Goal: Information Seeking & Learning: Compare options

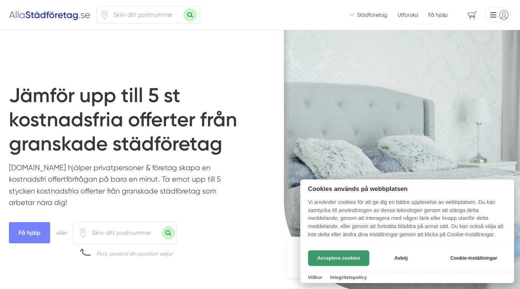
click at [317, 257] on button "Acceptera cookies" at bounding box center [338, 258] width 61 height 16
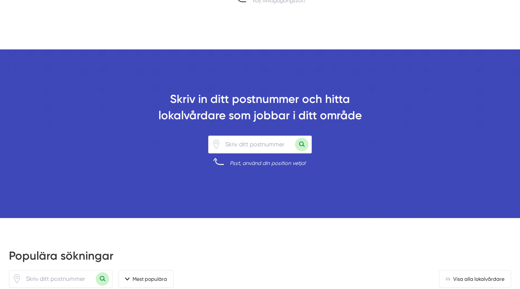
scroll to position [547, 0]
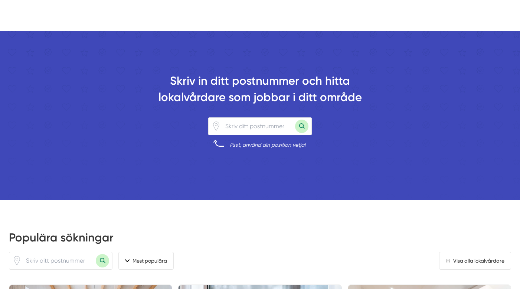
click at [253, 129] on input "number" at bounding box center [258, 126] width 74 height 17
click at [295, 120] on button "Sök med postnummer" at bounding box center [301, 126] width 13 height 13
type input "70215"
click at [295, 120] on button "Sök med postnummer" at bounding box center [301, 126] width 13 height 13
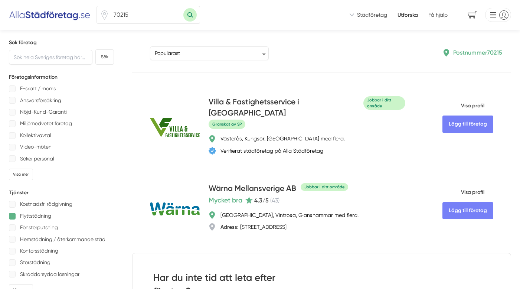
click at [12, 217] on div at bounding box center [12, 216] width 7 height 7
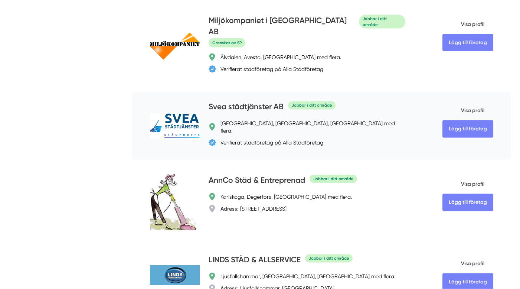
scroll to position [475, 0]
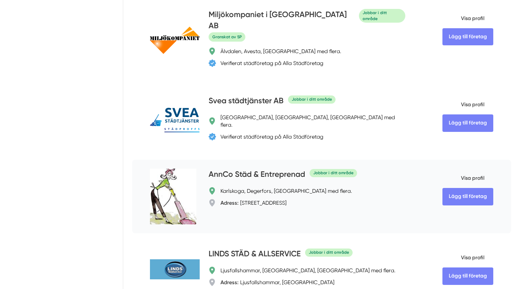
click at [241, 169] on h4 "AnnCo Städ & Entreprenad" at bounding box center [257, 175] width 97 height 12
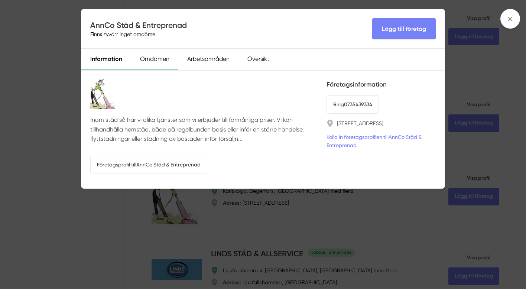
click at [157, 60] on div "Omdömen" at bounding box center [154, 60] width 47 height 22
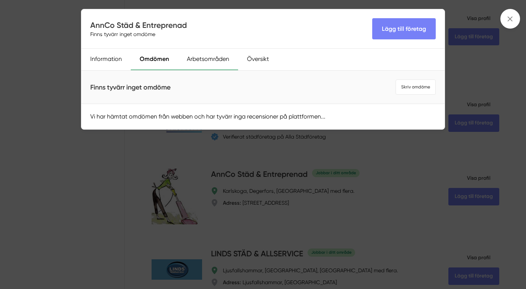
click at [203, 60] on div "Arbetsområden" at bounding box center [208, 60] width 60 height 22
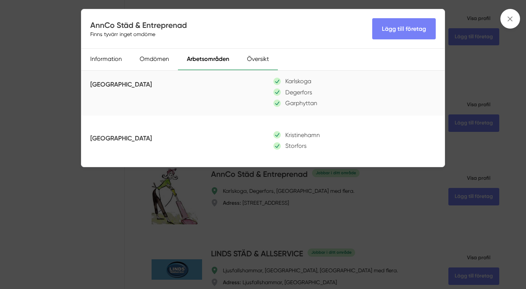
click at [258, 62] on div "Översikt" at bounding box center [258, 60] width 40 height 22
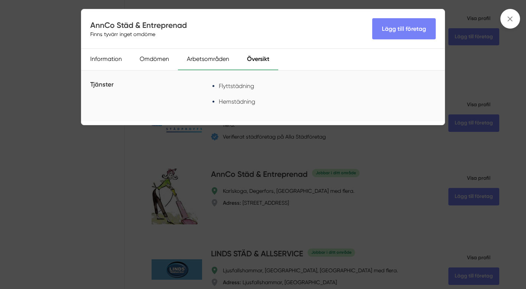
click at [208, 61] on div "Arbetsområden" at bounding box center [208, 60] width 60 height 22
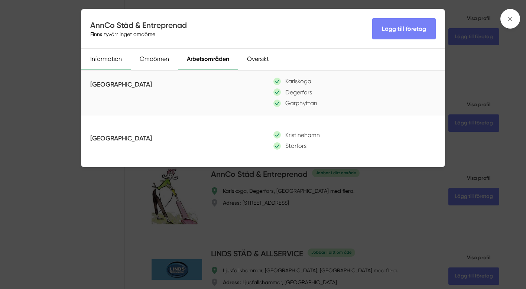
click at [101, 59] on div "Information" at bounding box center [105, 60] width 49 height 22
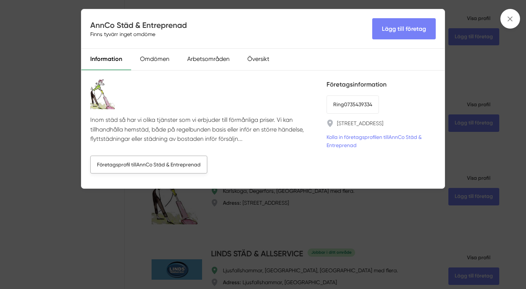
click at [143, 162] on link "Företagsprofil till AnnCo Städ & Entreprenad" at bounding box center [148, 165] width 117 height 18
click at [508, 19] on icon at bounding box center [510, 19] width 8 height 8
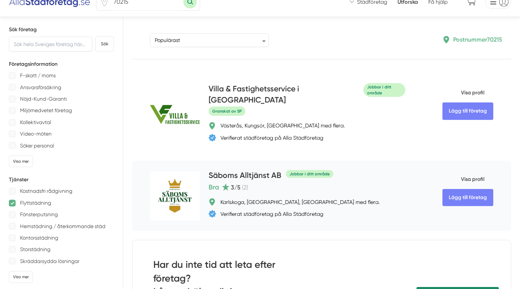
scroll to position [0, 0]
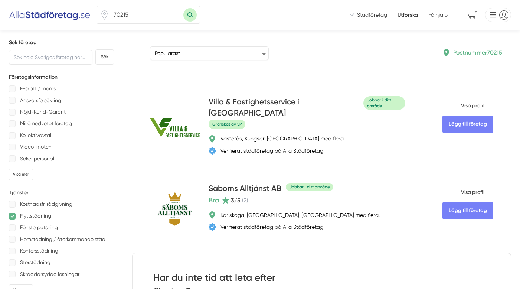
click at [130, 14] on input "70215" at bounding box center [146, 14] width 74 height 17
type input "70226"
click at [183, 8] on button "Sök med postnummer" at bounding box center [189, 14] width 13 height 13
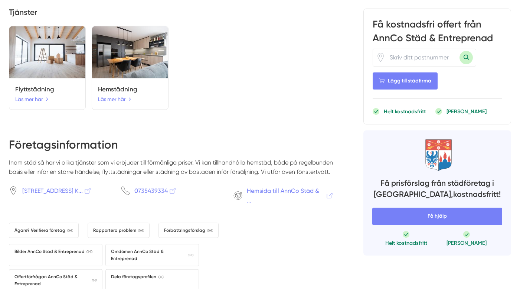
scroll to position [541, 0]
click at [276, 205] on span "Hemsida till AnnCo Städ & ..." at bounding box center [290, 195] width 87 height 19
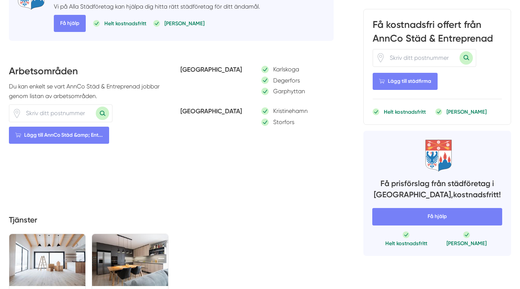
scroll to position [178, 0]
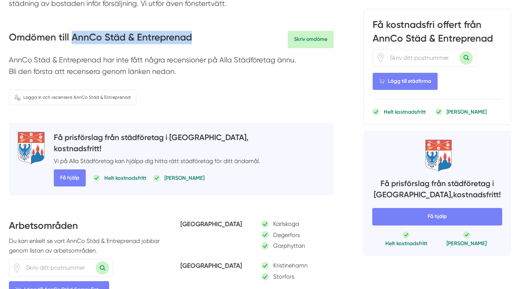
drag, startPoint x: 197, startPoint y: 38, endPoint x: 72, endPoint y: 39, distance: 124.7
click at [72, 39] on div "Omdömen till AnnCo Städ & Entreprenad Skriv omdöme" at bounding box center [171, 39] width 325 height 17
copy h3 "AnnCo Städ & Entreprenad"
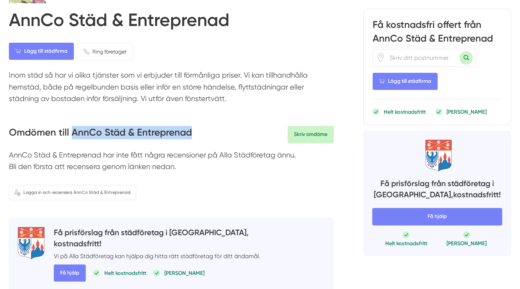
scroll to position [0, 0]
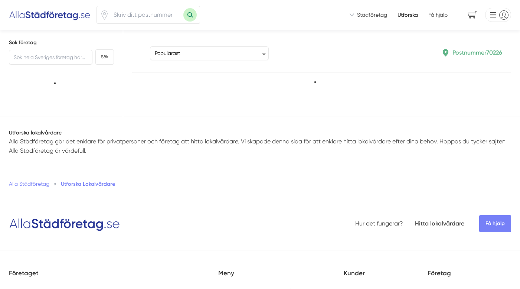
type input "70226"
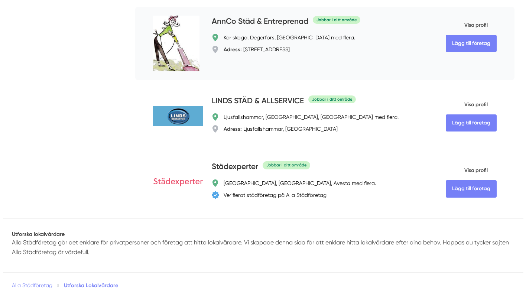
scroll to position [612, 0]
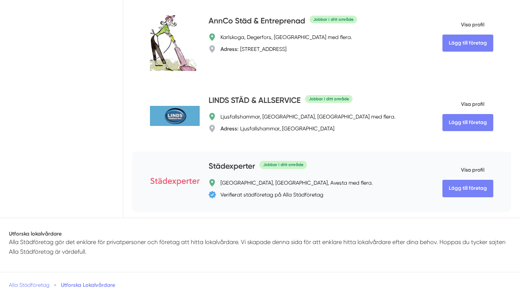
click at [227, 160] on h4 "Städexperter" at bounding box center [232, 166] width 46 height 12
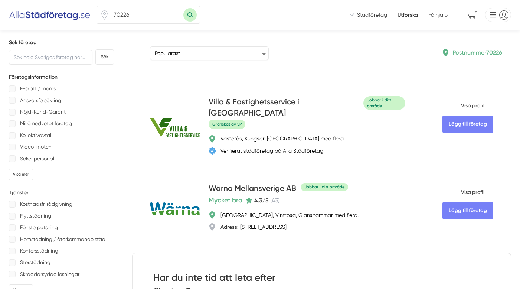
click at [132, 15] on input "70226" at bounding box center [146, 14] width 74 height 17
type input "72130"
click at [183, 8] on button "Sök med postnummer" at bounding box center [189, 14] width 13 height 13
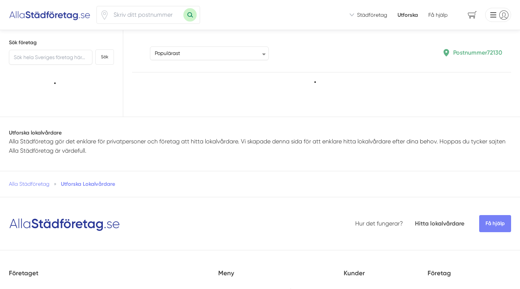
type input "72130"
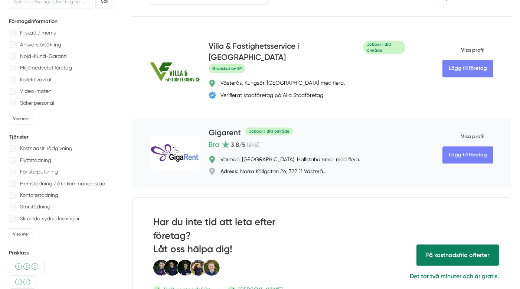
scroll to position [71, 0]
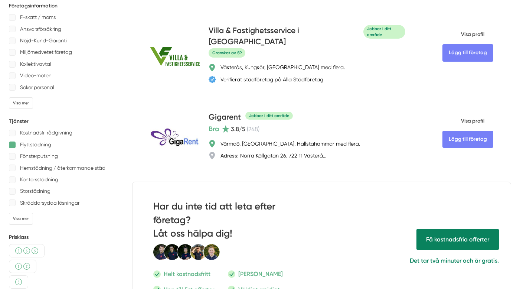
click at [13, 144] on div at bounding box center [12, 144] width 7 height 7
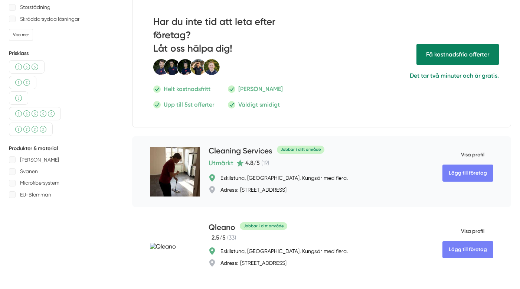
scroll to position [255, 0]
click at [225, 145] on h4 "Cleaning Services" at bounding box center [241, 151] width 64 height 12
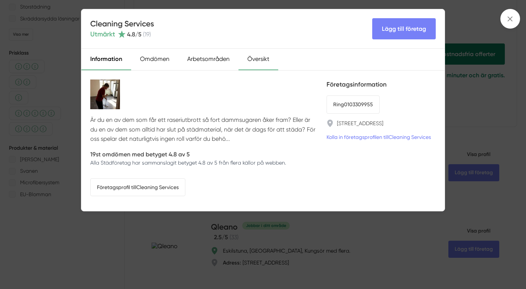
click at [246, 60] on div "Översikt" at bounding box center [258, 60] width 40 height 22
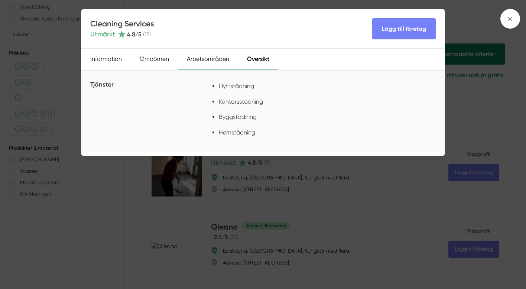
click at [209, 62] on div "Arbetsområden" at bounding box center [208, 60] width 60 height 22
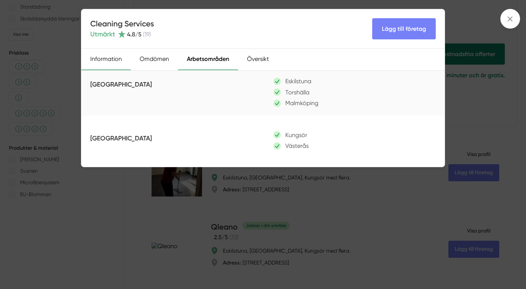
click at [110, 59] on div "Information" at bounding box center [105, 60] width 49 height 22
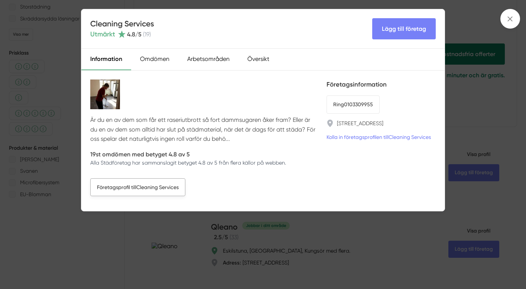
click at [143, 188] on link "Företagsprofil till Cleaning Services" at bounding box center [137, 187] width 95 height 18
click at [515, 22] on span at bounding box center [510, 19] width 20 height 20
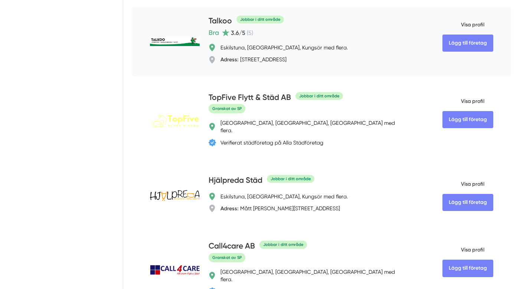
scroll to position [541, 0]
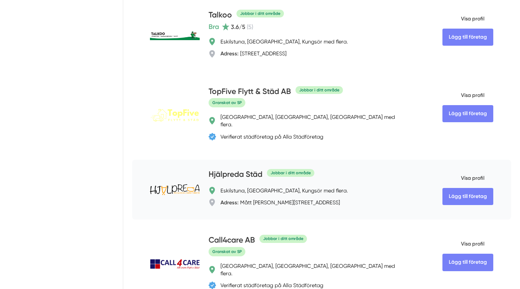
click at [238, 169] on h4 "Hjälpreda Städ" at bounding box center [236, 175] width 54 height 12
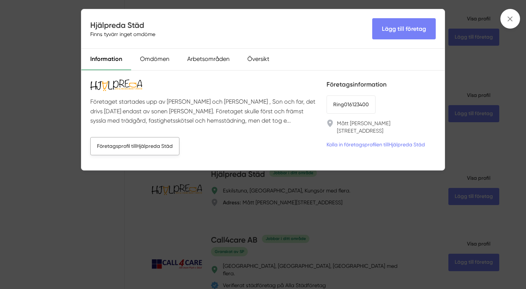
click at [107, 150] on link "Företagsprofil till Hjälpreda Städ" at bounding box center [134, 146] width 89 height 18
click at [511, 17] on line at bounding box center [510, 19] width 4 height 4
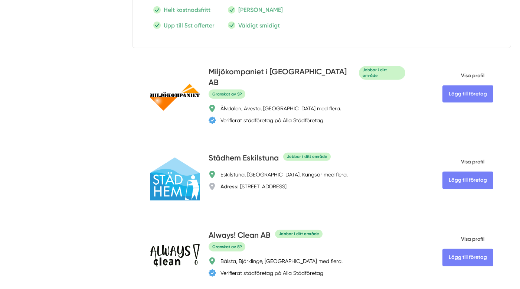
scroll to position [1028, 0]
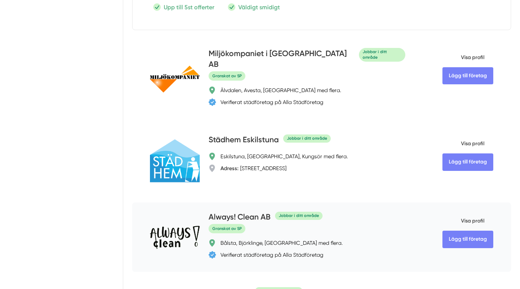
click at [236, 211] on h4 "Always! Clean AB" at bounding box center [240, 217] width 62 height 12
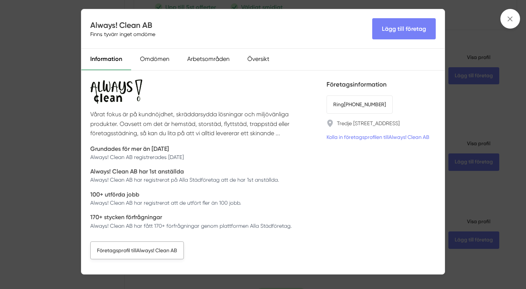
click at [133, 252] on link "Företagsprofil till Always! Clean AB" at bounding box center [137, 250] width 94 height 18
click at [505, 19] on span at bounding box center [510, 19] width 20 height 20
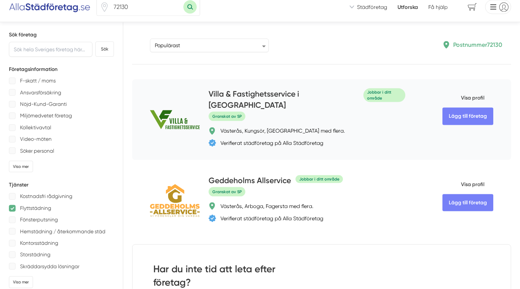
scroll to position [0, 0]
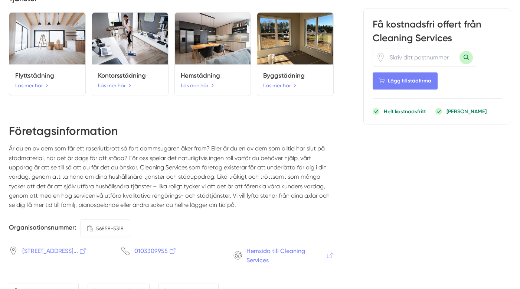
scroll to position [772, 0]
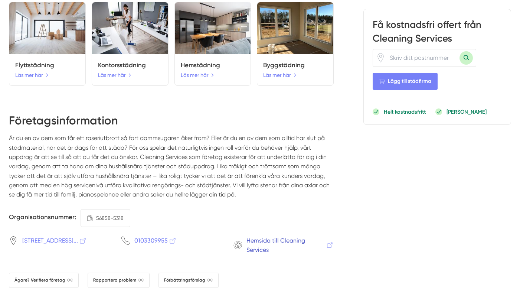
click at [273, 248] on span "Hemsida till Cleaning Services" at bounding box center [290, 245] width 87 height 19
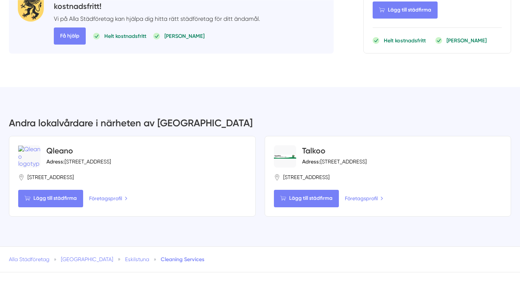
scroll to position [1141, 0]
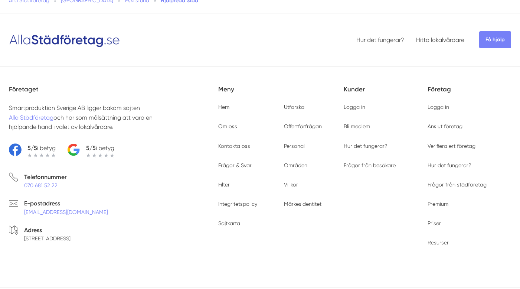
scroll to position [1295, 0]
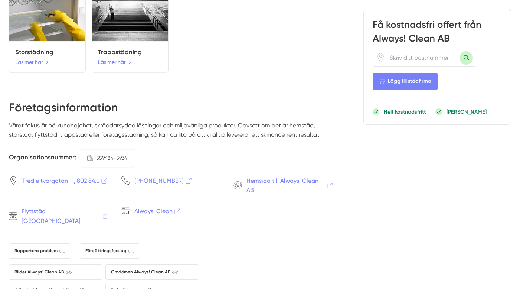
scroll to position [1224, 0]
